Goal: Transaction & Acquisition: Purchase product/service

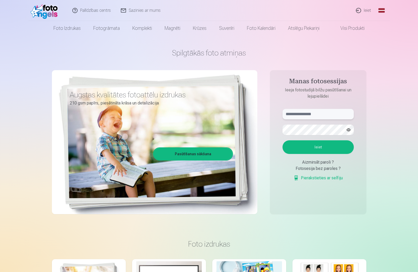
click at [288, 114] on input "text" at bounding box center [317, 114] width 71 height 10
type input "**********"
click at [349, 129] on button "button" at bounding box center [348, 130] width 10 height 10
click at [328, 147] on button "Ieiet" at bounding box center [317, 147] width 71 height 14
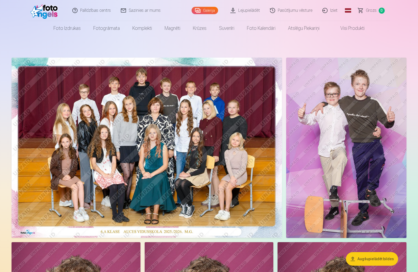
click at [357, 154] on img at bounding box center [346, 148] width 120 height 180
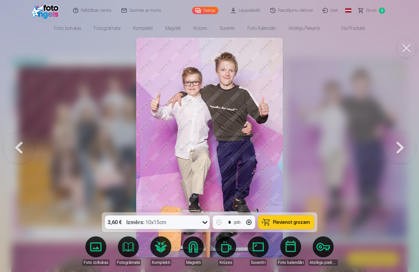
click at [286, 220] on span "Pievienot grozam" at bounding box center [291, 222] width 37 height 5
click at [16, 145] on button at bounding box center [19, 147] width 34 height 119
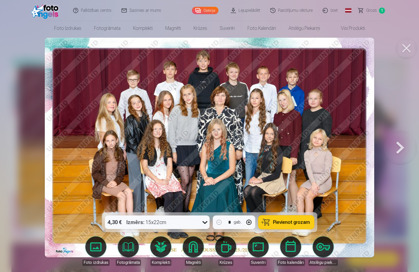
click at [400, 144] on button at bounding box center [400, 147] width 34 height 119
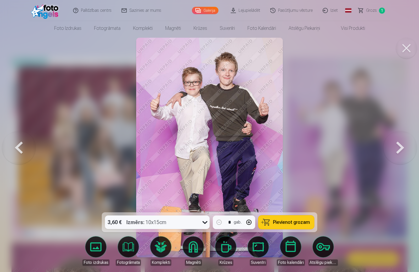
click at [400, 144] on button at bounding box center [400, 147] width 34 height 119
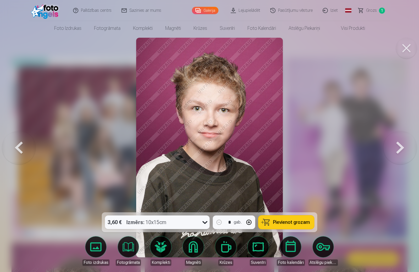
click at [400, 144] on button at bounding box center [400, 147] width 34 height 119
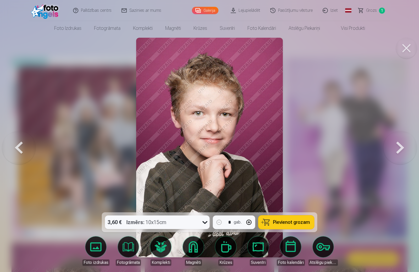
click at [286, 222] on span "Pievienot grozam" at bounding box center [291, 222] width 37 height 5
click at [400, 144] on button at bounding box center [400, 147] width 34 height 119
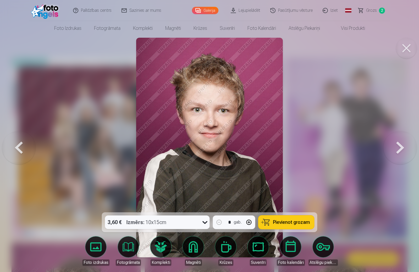
click at [401, 146] on button at bounding box center [400, 147] width 34 height 119
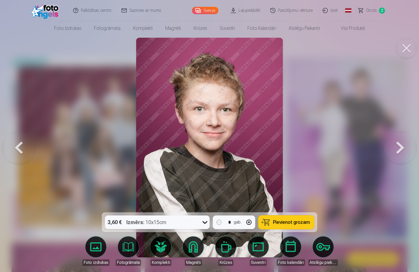
click at [400, 146] on button at bounding box center [400, 147] width 34 height 119
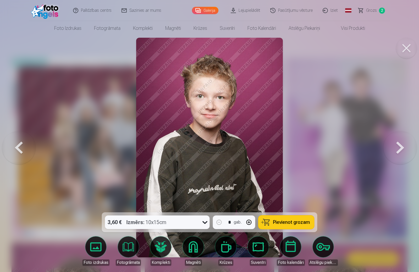
click at [400, 145] on button at bounding box center [400, 147] width 34 height 119
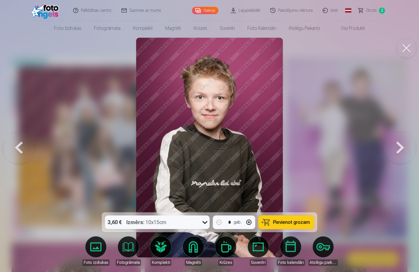
click at [400, 145] on button at bounding box center [400, 147] width 34 height 119
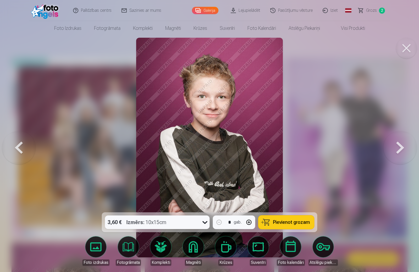
click at [295, 225] on span "Pievienot grozam" at bounding box center [291, 222] width 37 height 5
click at [402, 147] on button at bounding box center [400, 147] width 34 height 119
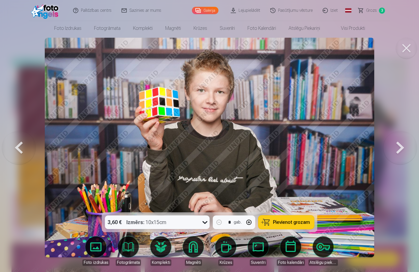
click at [301, 223] on span "Pievienot grozam" at bounding box center [291, 222] width 37 height 5
click at [398, 144] on button at bounding box center [400, 147] width 34 height 119
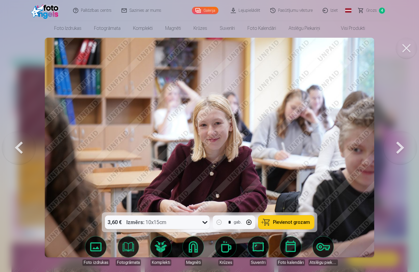
click at [398, 144] on button at bounding box center [400, 147] width 34 height 119
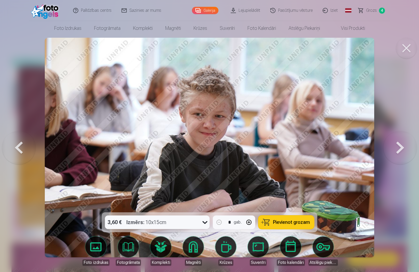
click at [398, 144] on button at bounding box center [400, 147] width 34 height 119
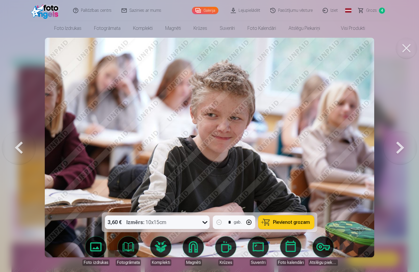
click at [398, 144] on button at bounding box center [400, 147] width 34 height 119
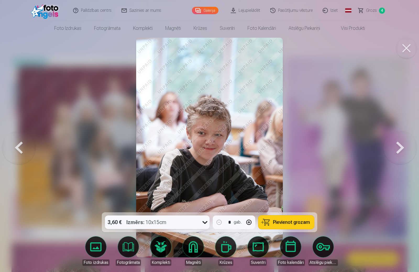
click at [398, 144] on button at bounding box center [400, 147] width 34 height 119
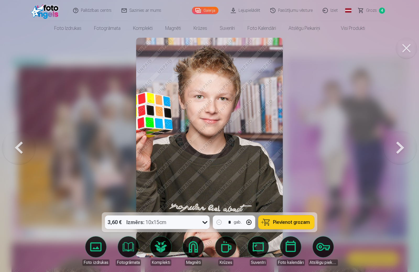
click at [398, 144] on button at bounding box center [400, 147] width 34 height 119
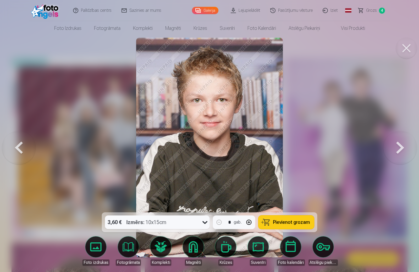
click at [398, 145] on button at bounding box center [400, 147] width 34 height 119
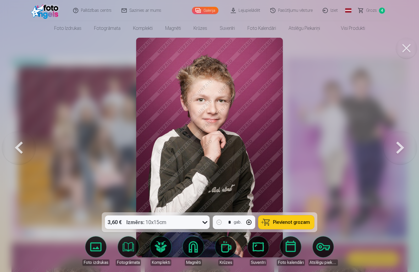
click at [375, 10] on span "Grozs" at bounding box center [371, 10] width 11 height 6
click at [401, 147] on button at bounding box center [400, 147] width 34 height 119
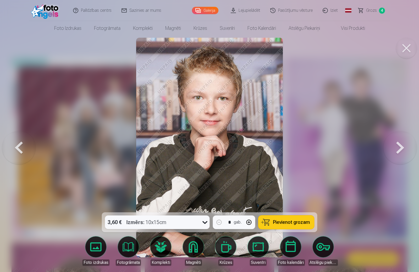
click at [400, 147] on button at bounding box center [400, 147] width 34 height 119
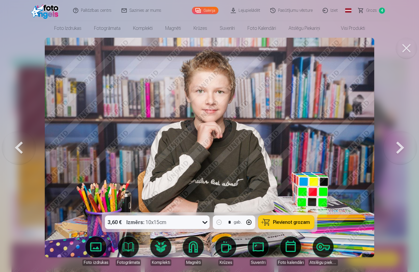
click at [300, 220] on span "Pievienot grozam" at bounding box center [291, 222] width 37 height 5
click at [396, 142] on button at bounding box center [400, 147] width 34 height 119
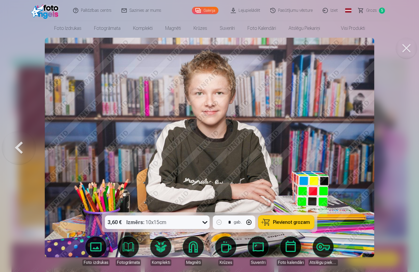
click at [371, 10] on span "Grozs" at bounding box center [371, 10] width 11 height 6
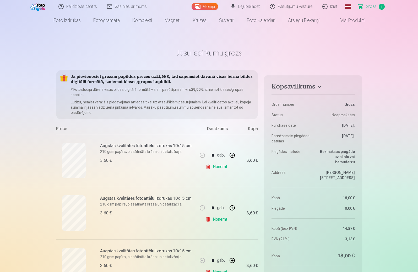
scroll to position [157, 0]
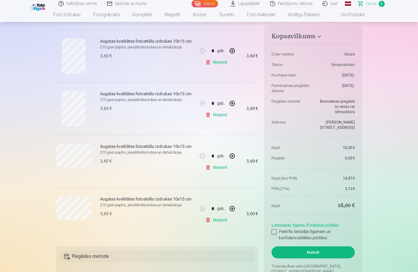
click at [273, 229] on div at bounding box center [273, 231] width 5 height 5
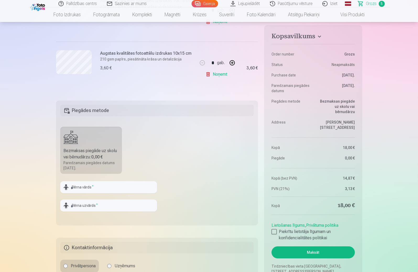
scroll to position [314, 0]
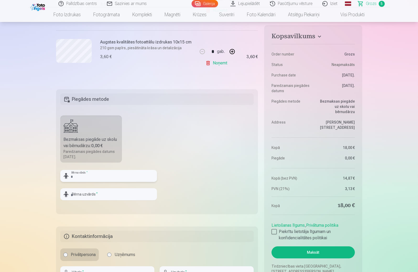
click at [89, 175] on input "text" at bounding box center [108, 176] width 97 height 12
click at [76, 177] on input "*******" at bounding box center [108, 176] width 97 height 12
click at [74, 178] on input "*****" at bounding box center [108, 176] width 97 height 12
type input "******"
click at [71, 193] on input "text" at bounding box center [108, 194] width 97 height 12
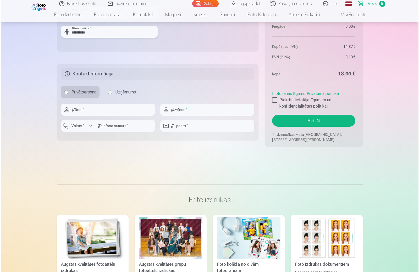
scroll to position [497, 0]
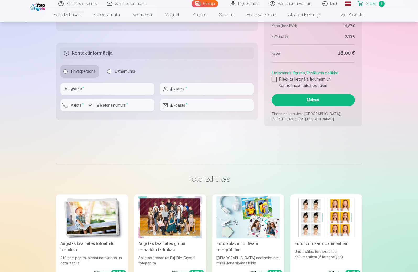
type input "**********"
click at [83, 90] on input "text" at bounding box center [107, 89] width 94 height 12
type input "*****"
click at [174, 90] on input "text" at bounding box center [206, 89] width 94 height 12
type input "**********"
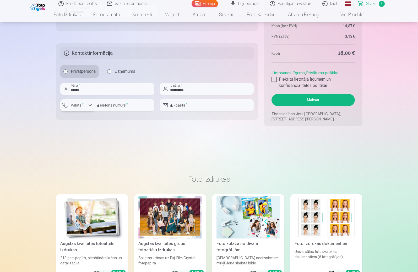
click at [90, 105] on div "button" at bounding box center [90, 105] width 6 height 6
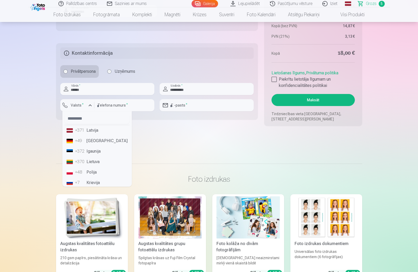
click at [85, 130] on li "+371 Latvija" at bounding box center [96, 130] width 65 height 10
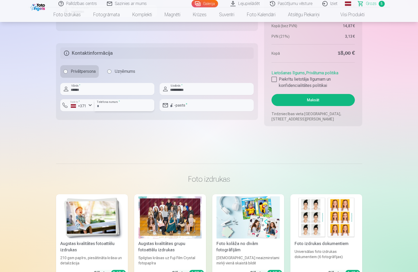
click at [100, 106] on input "number" at bounding box center [124, 105] width 60 height 12
type input "********"
click at [183, 107] on input "email" at bounding box center [206, 105] width 94 height 12
type input "**********"
click at [310, 99] on button "Maksāt" at bounding box center [312, 100] width 83 height 12
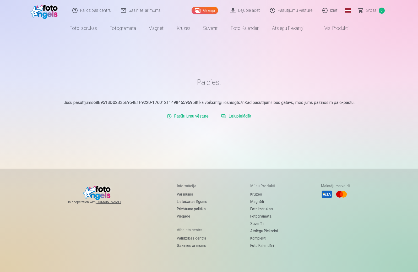
click at [332, 10] on link "Iziet" at bounding box center [329, 10] width 25 height 21
